Goal: Information Seeking & Learning: Get advice/opinions

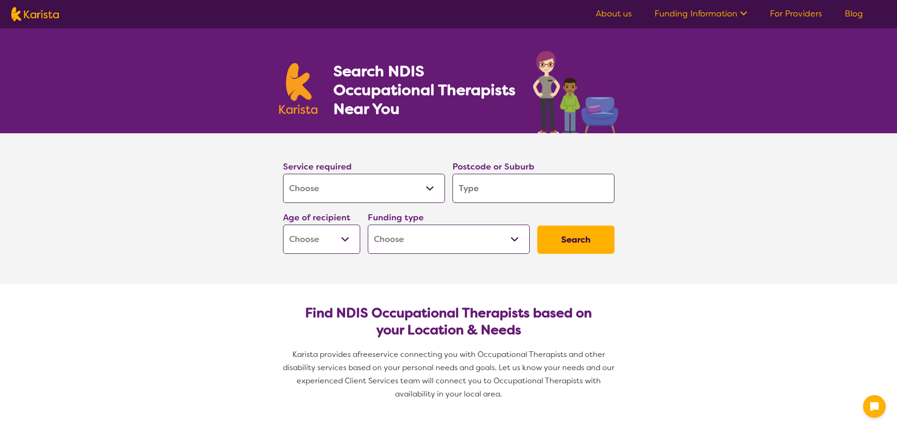
select select "[MEDICAL_DATA]"
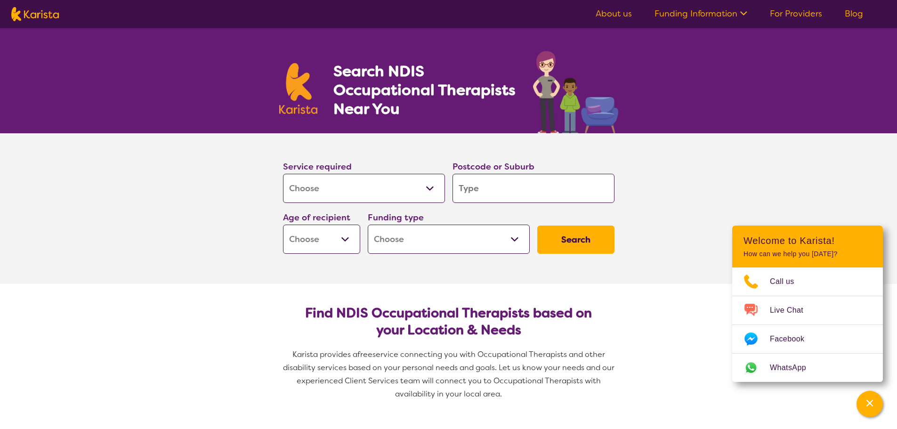
click at [497, 192] on input "search" at bounding box center [534, 188] width 162 height 29
type input "2"
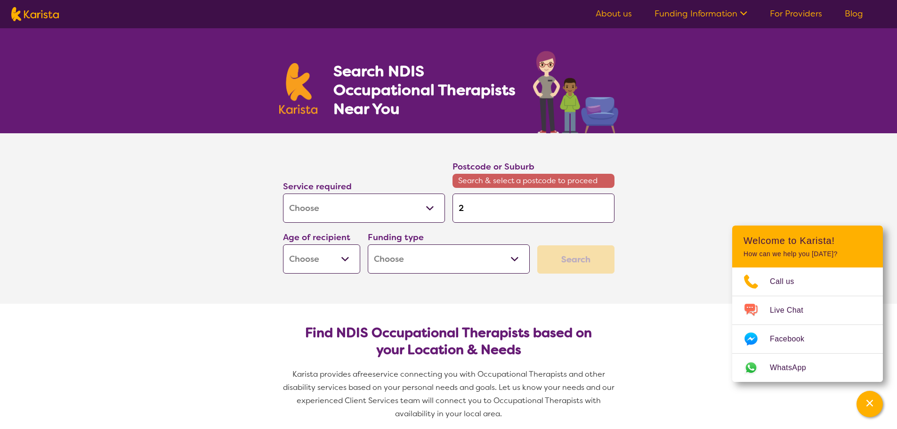
type input "20"
type input "207"
type input "2077"
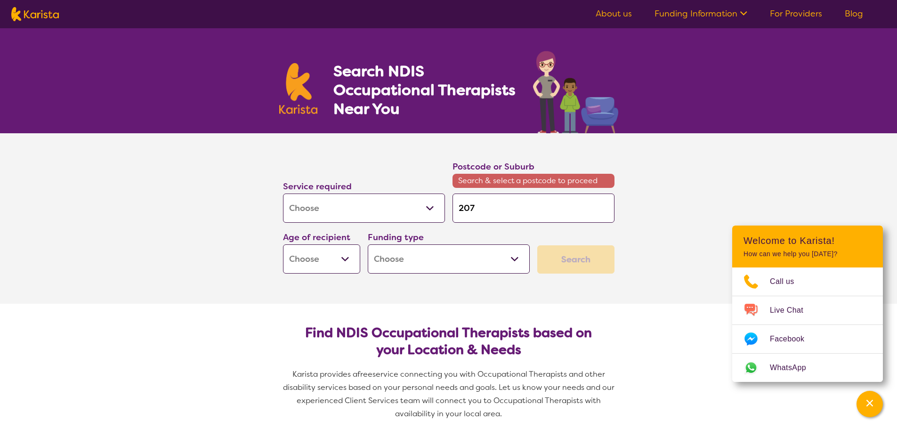
type input "2077"
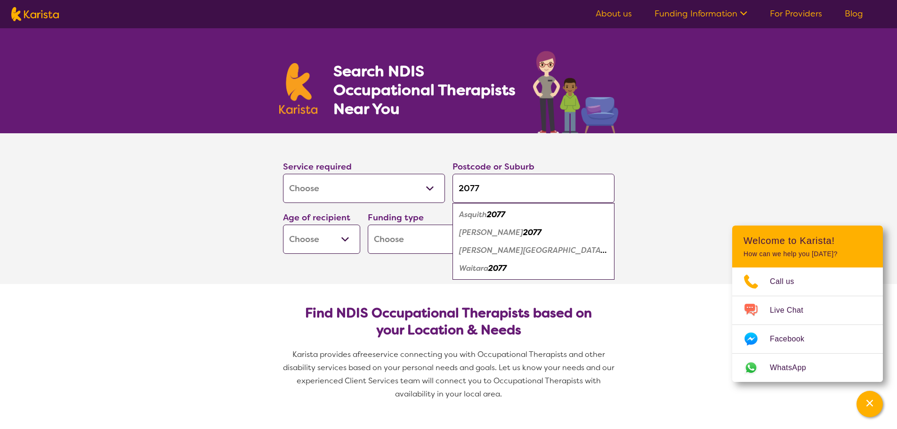
type input "2077"
click at [523, 231] on em "2077" at bounding box center [532, 233] width 18 height 10
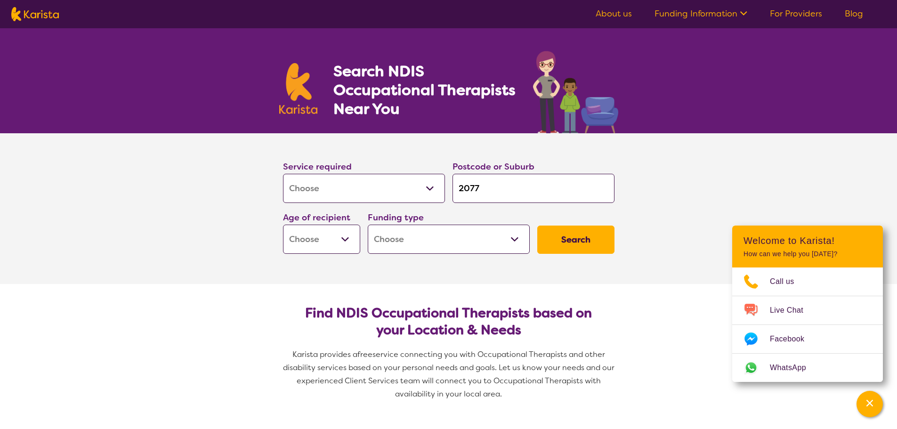
click at [347, 239] on select "Early Childhood - 0 to 9 Child - 10 to 11 Adolescent - 12 to 17 Adult - 18 to 6…" at bounding box center [321, 239] width 77 height 29
select select "EC"
click at [283, 225] on select "Early Childhood - 0 to 9 Child - 10 to 11 Adolescent - 12 to 17 Adult - 18 to 6…" at bounding box center [321, 239] width 77 height 29
select select "EC"
click at [516, 235] on select "Home Care Package (HCP) National Disability Insurance Scheme (NDIS) I don't know" at bounding box center [449, 239] width 162 height 29
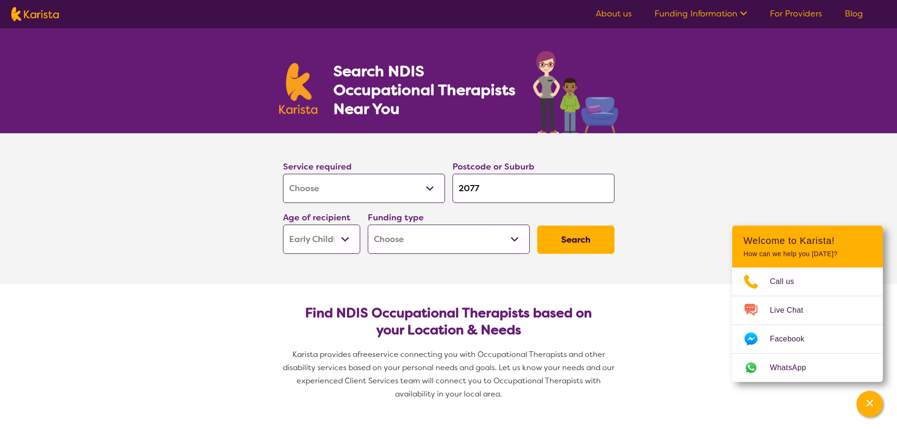
select select "NDIS"
click at [368, 225] on select "Home Care Package (HCP) National Disability Insurance Scheme (NDIS) I don't know" at bounding box center [449, 239] width 162 height 29
select select "NDIS"
click at [565, 238] on button "Search" at bounding box center [575, 240] width 77 height 28
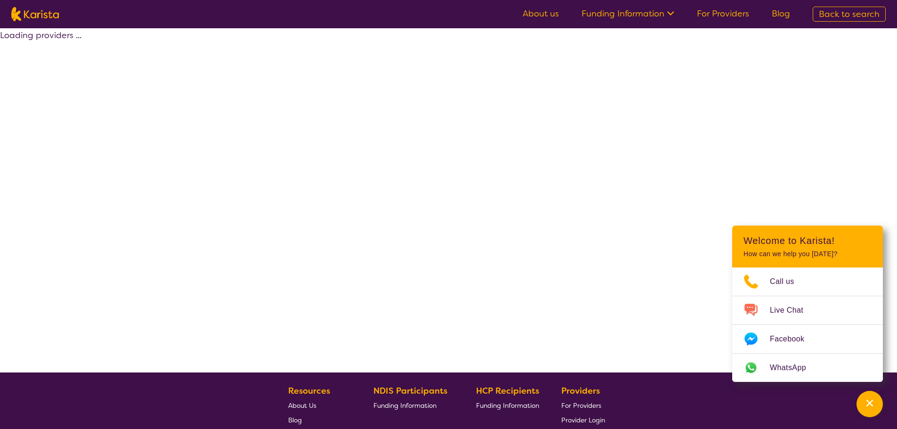
select select "by_score"
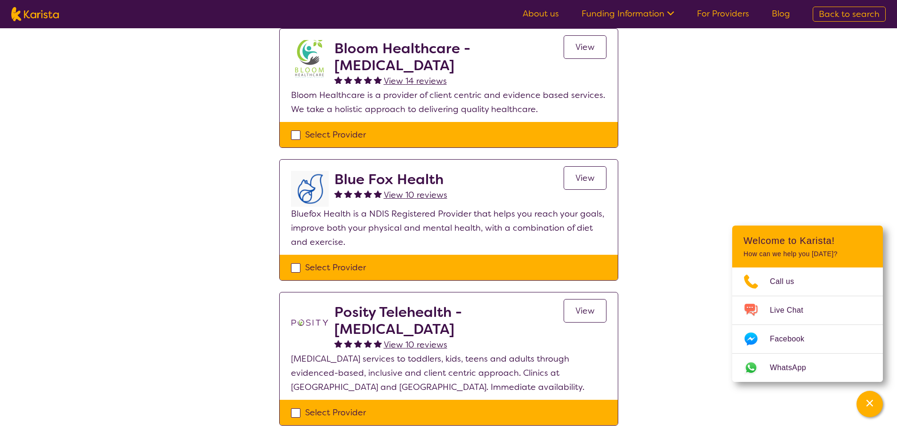
scroll to position [141, 0]
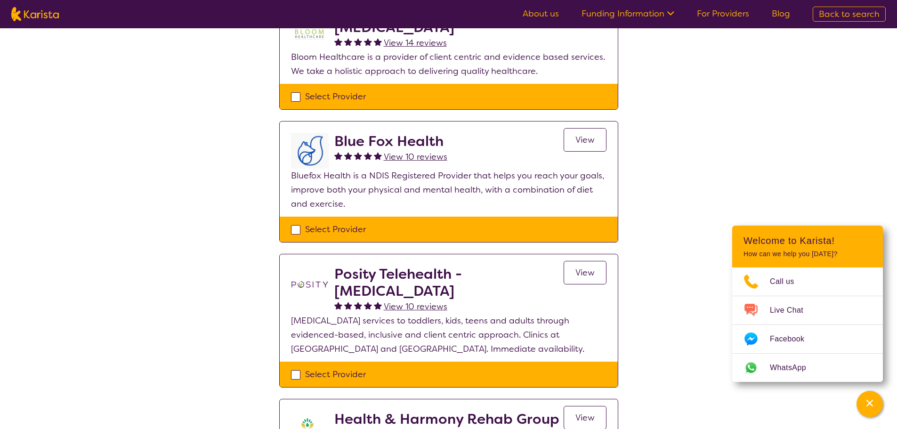
click at [396, 307] on span "View 10 reviews" at bounding box center [416, 306] width 64 height 11
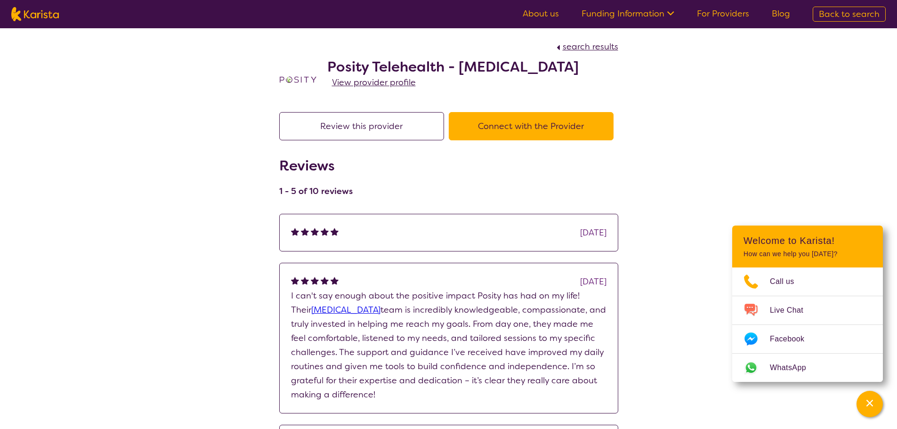
scroll to position [141, 0]
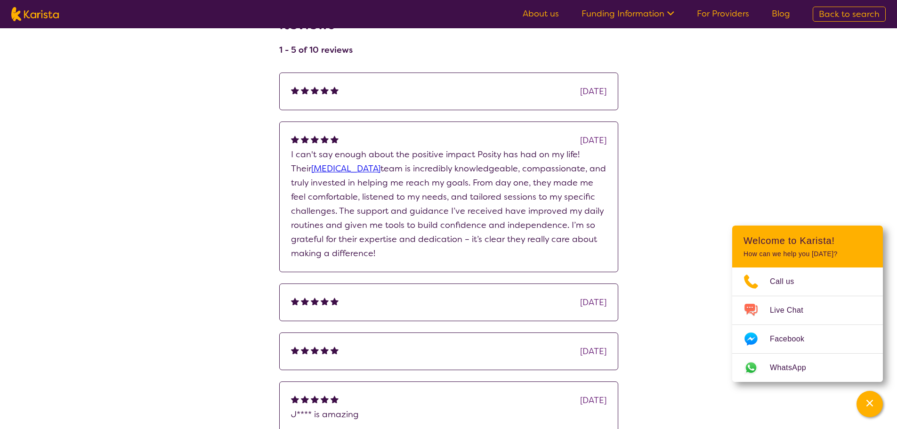
select select "by_score"
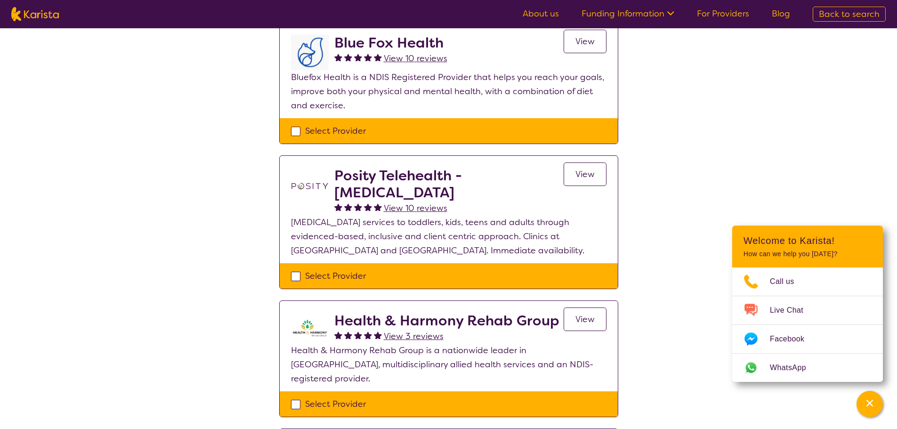
scroll to position [125, 0]
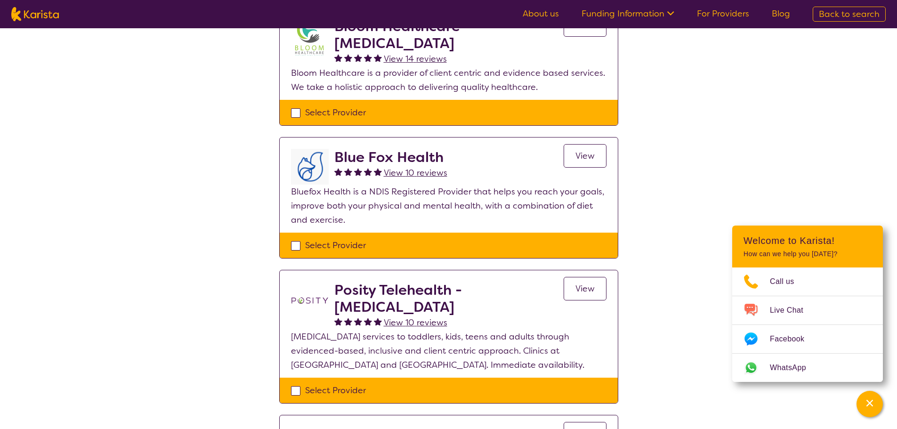
select select "[MEDICAL_DATA]"
select select "EC"
select select "NDIS"
select select "[MEDICAL_DATA]"
select select "EC"
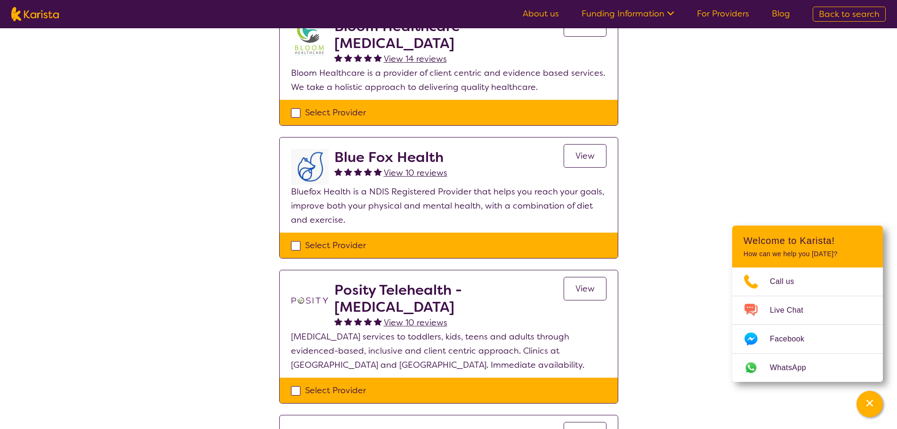
select select "NDIS"
